Goal: Information Seeking & Learning: Learn about a topic

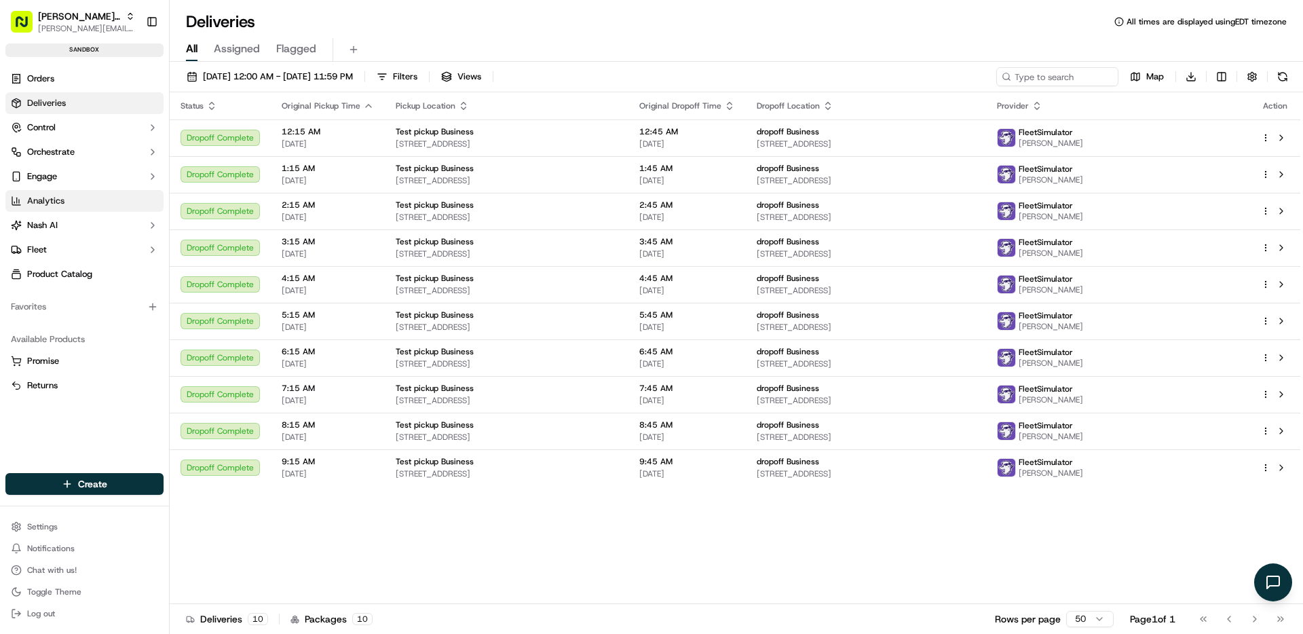
click at [62, 204] on span "Analytics" at bounding box center [45, 201] width 37 height 12
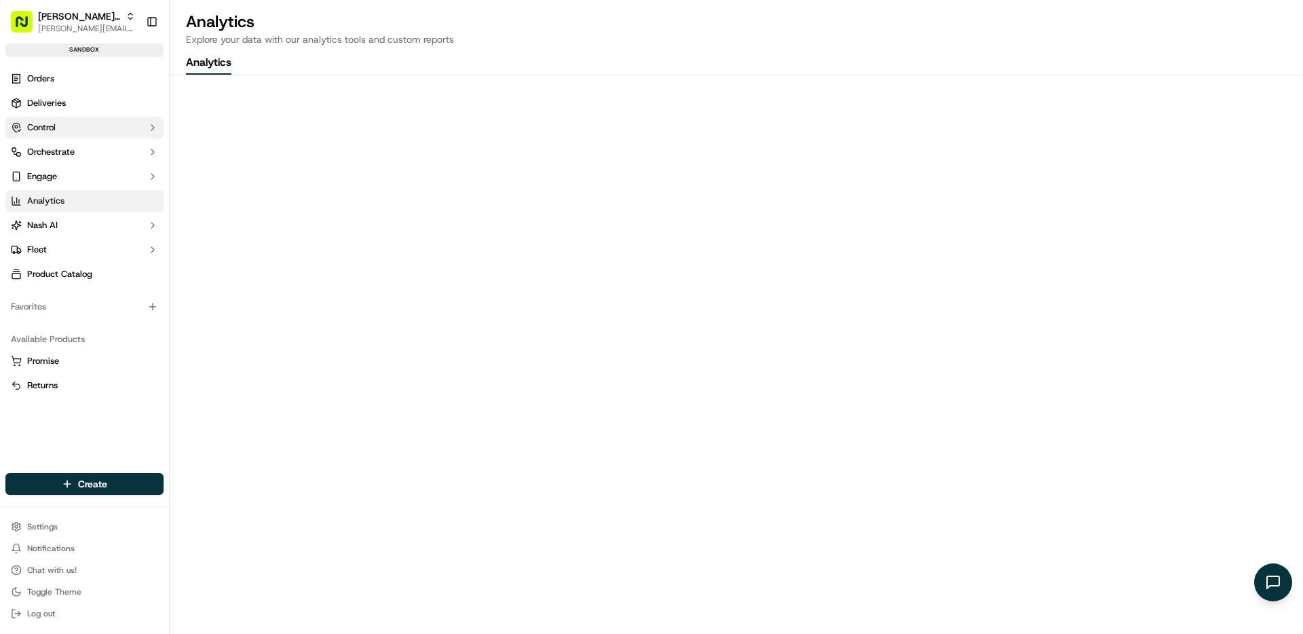
click at [156, 130] on icon "button" at bounding box center [152, 127] width 11 height 11
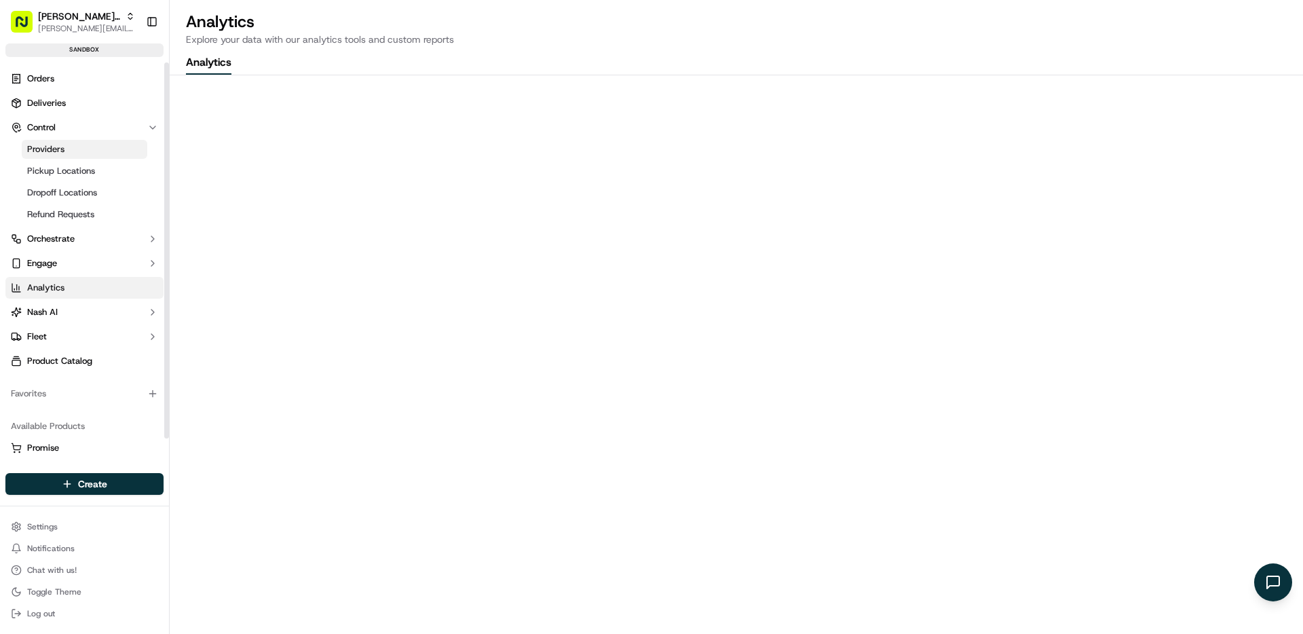
click at [123, 147] on link "Providers" at bounding box center [85, 149] width 126 height 19
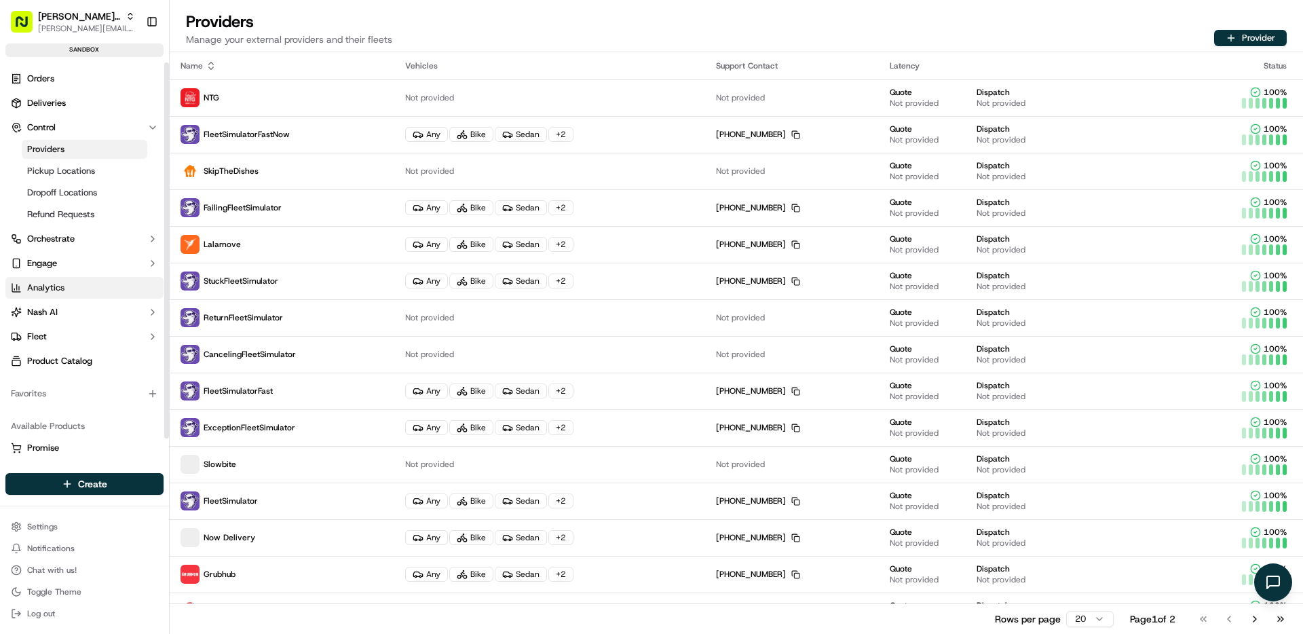
click at [51, 296] on link "Analytics" at bounding box center [84, 288] width 158 height 22
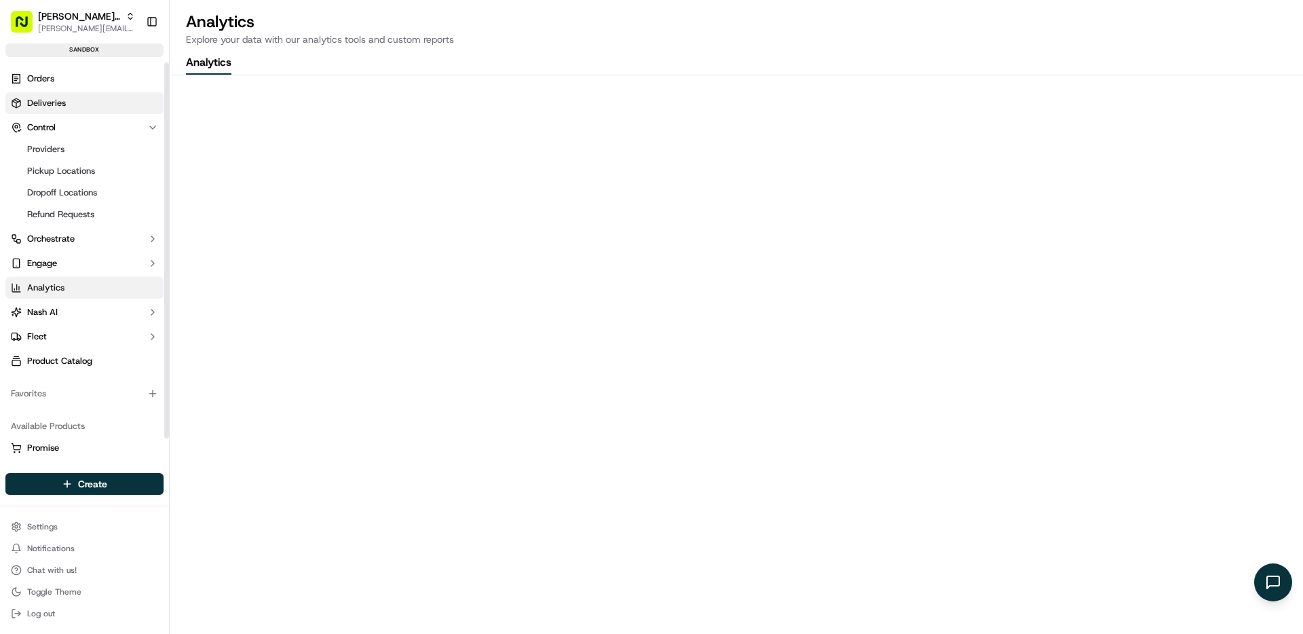
click at [122, 100] on link "Deliveries" at bounding box center [84, 103] width 158 height 22
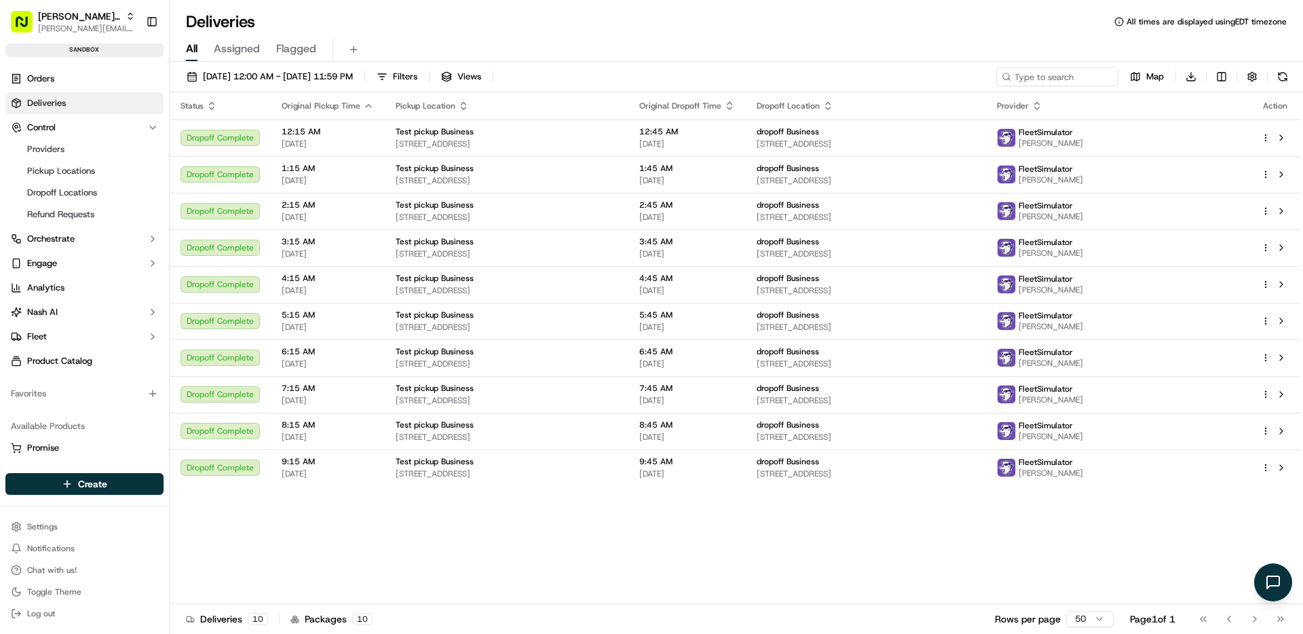
click at [284, 45] on span "Flagged" at bounding box center [296, 49] width 40 height 16
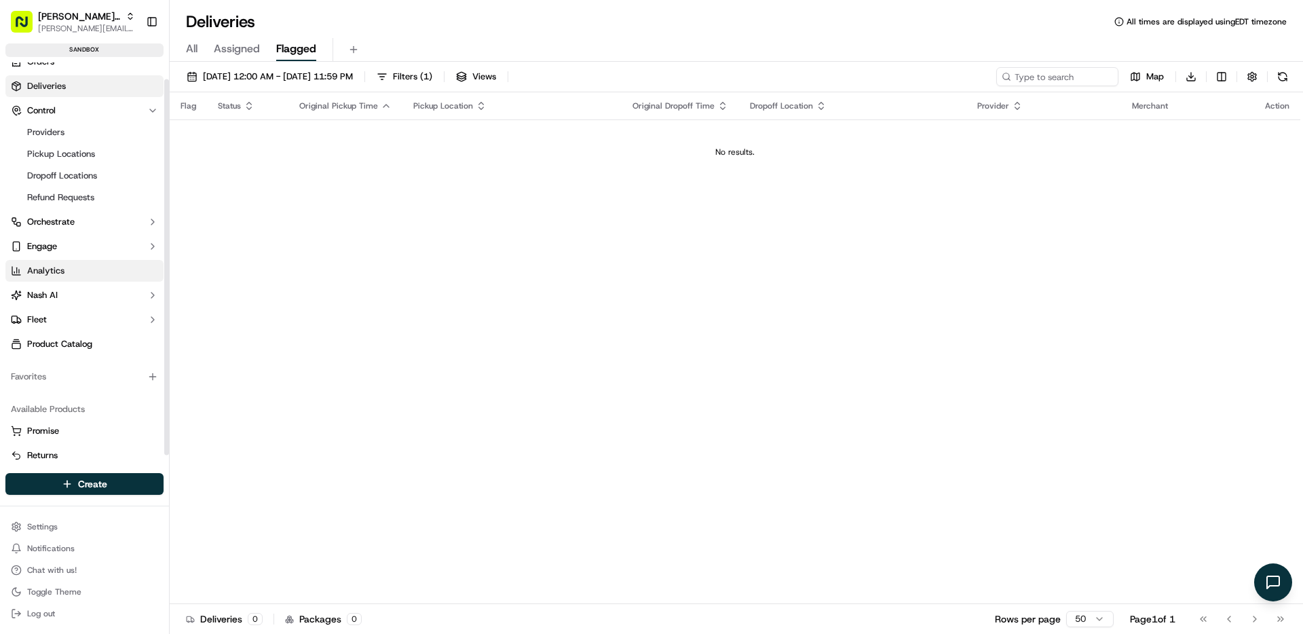
scroll to position [16, 0]
click at [75, 266] on link "Analytics" at bounding box center [84, 272] width 158 height 22
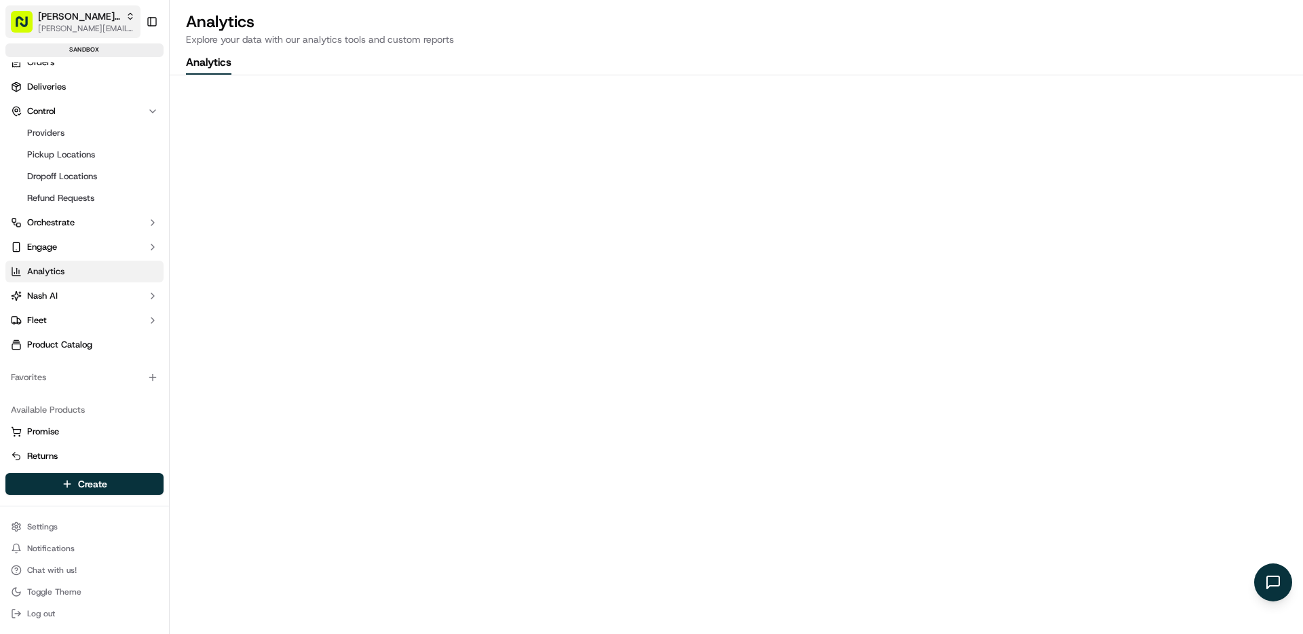
click at [69, 16] on span "[PERSON_NAME] Org" at bounding box center [79, 16] width 82 height 14
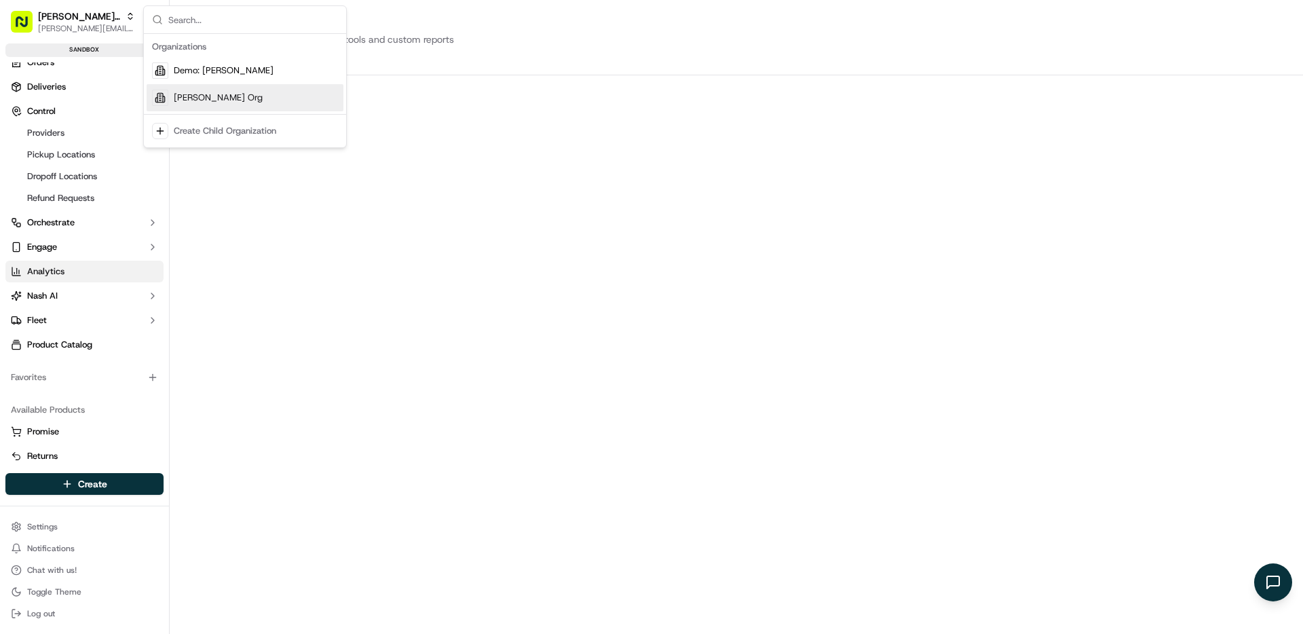
click at [670, 62] on div "Analytics Explore your data with our analytics tools and custom reports Analyti…" at bounding box center [736, 317] width 1133 height 634
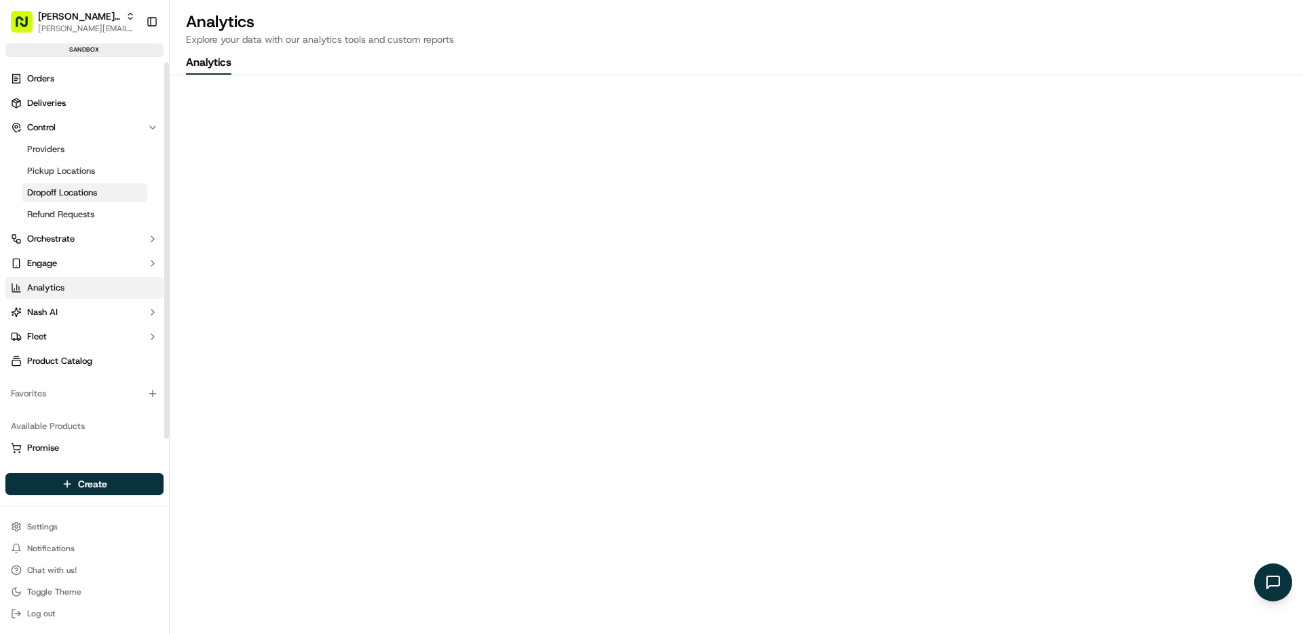
scroll to position [26, 0]
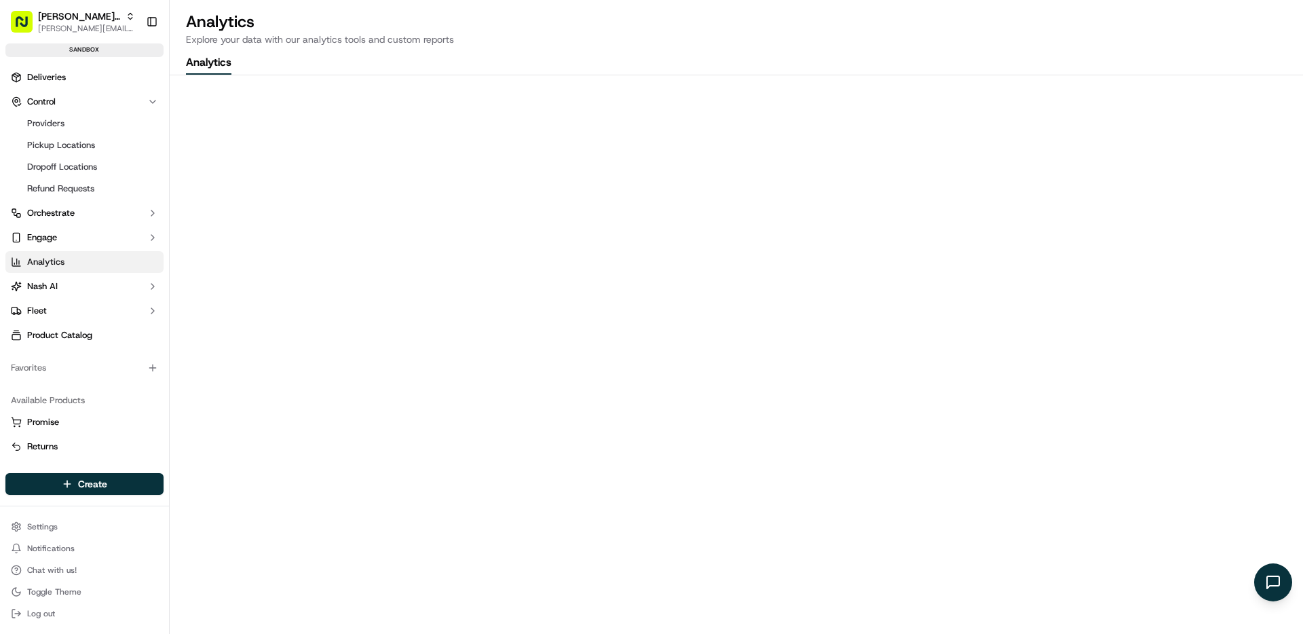
click at [255, 3] on div "Analytics Explore your data with our analytics tools and custom reports Analyti…" at bounding box center [736, 317] width 1133 height 634
